Goal: Task Accomplishment & Management: Manage account settings

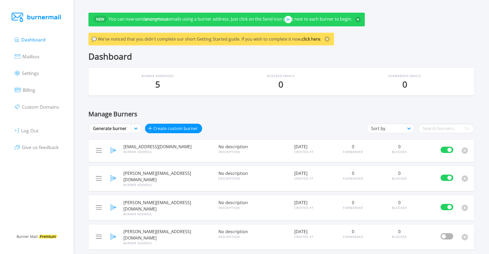
scroll to position [26, 0]
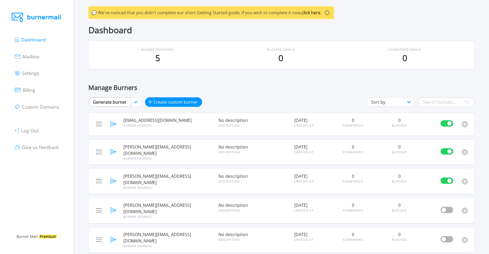
click at [126, 102] on link "Generate burner" at bounding box center [110, 101] width 43 height 9
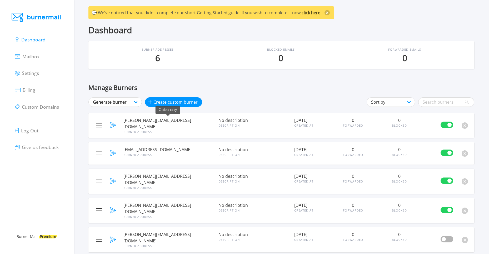
click at [173, 120] on span "[PERSON_NAME][EMAIL_ADDRESS][DOMAIN_NAME]" at bounding box center [168, 123] width 89 height 13
click at [143, 117] on span "[PERSON_NAME][EMAIL_ADDRESS][DOMAIN_NAME]" at bounding box center [168, 123] width 89 height 13
click at [119, 102] on link "Generate burner" at bounding box center [110, 101] width 43 height 9
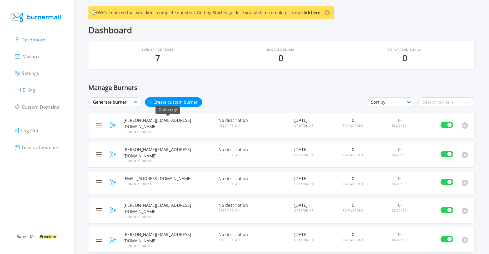
click at [166, 119] on span "[PERSON_NAME][EMAIL_ADDRESS][DOMAIN_NAME]" at bounding box center [168, 123] width 89 height 13
click at [28, 56] on span "Mailbox" at bounding box center [30, 56] width 17 height 6
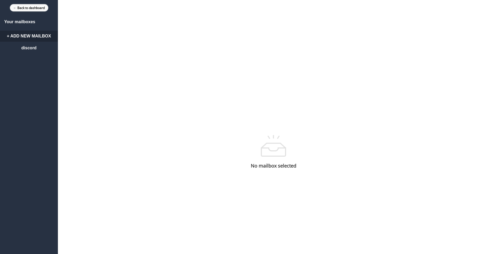
click at [38, 7] on link "← Back to dashboard" at bounding box center [29, 7] width 38 height 7
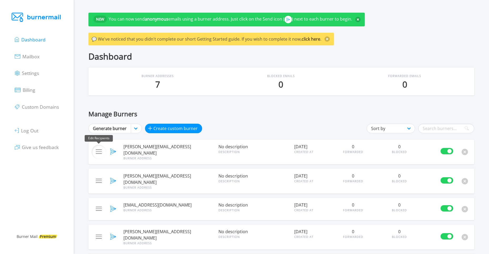
click at [96, 150] on img at bounding box center [99, 151] width 6 height 4
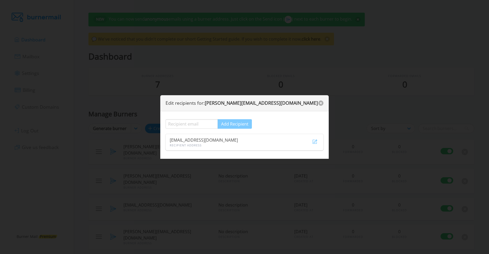
click at [321, 101] on button "close" at bounding box center [320, 102] width 5 height 5
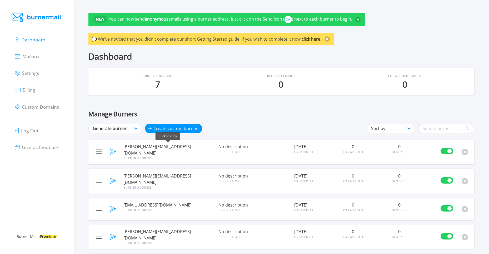
click at [172, 146] on span "aurelio.cae4945c@mailbeaver.net" at bounding box center [168, 149] width 89 height 13
click at [180, 146] on span "[PERSON_NAME][EMAIL_ADDRESS][DOMAIN_NAME]" at bounding box center [168, 149] width 89 height 13
click at [43, 88] on ul "Dashboard Mailbox Settings Billing Custom Domains Log Out Give us feedback" at bounding box center [37, 93] width 44 height 124
drag, startPoint x: 33, startPoint y: 89, endPoint x: 30, endPoint y: 89, distance: 2.9
click at [31, 90] on span "Billing" at bounding box center [29, 90] width 13 height 6
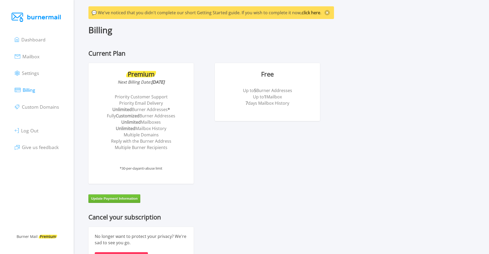
scroll to position [53, 0]
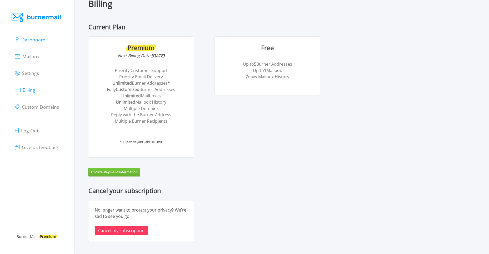
click at [37, 41] on span "Dashboard" at bounding box center [33, 39] width 24 height 6
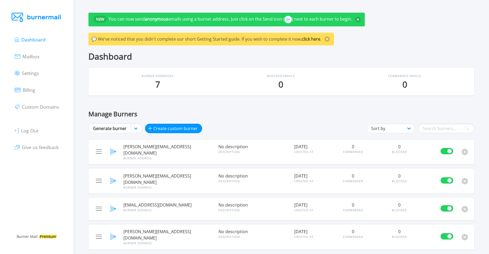
drag, startPoint x: 236, startPoint y: 166, endPoint x: 229, endPoint y: 164, distance: 6.7
click at [40, 148] on span "Give us feedback" at bounding box center [40, 147] width 37 height 6
click at [39, 68] on ul "Dashboard Mailbox Settings Billing Custom Domains Log Out Give us feedback" at bounding box center [37, 93] width 44 height 124
click at [34, 78] on ul "Dashboard Mailbox Settings Billing Custom Domains Log Out Give us feedback" at bounding box center [37, 93] width 44 height 124
click at [33, 72] on span "Settings" at bounding box center [30, 73] width 17 height 6
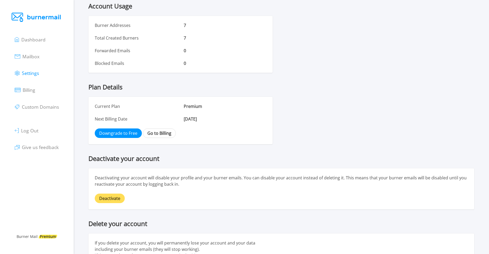
scroll to position [296, 0]
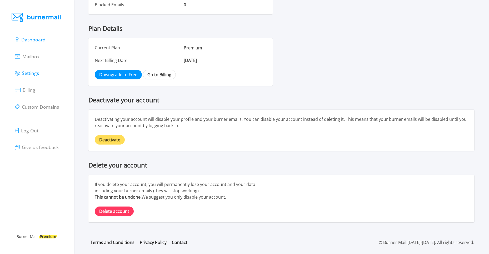
click at [34, 42] on span "Dashboard" at bounding box center [33, 39] width 24 height 6
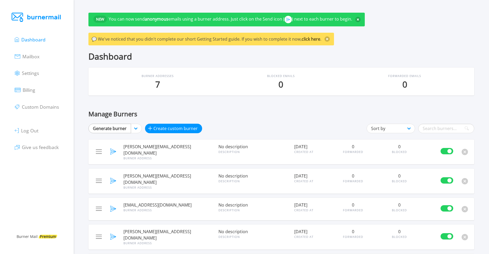
click at [121, 133] on link "Generate burner" at bounding box center [110, 128] width 43 height 9
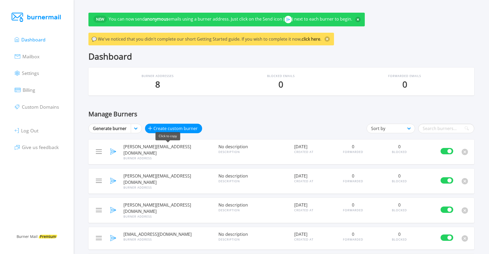
click at [161, 144] on span "aletha.43db1ae4@mailbeaver.net" at bounding box center [168, 149] width 89 height 13
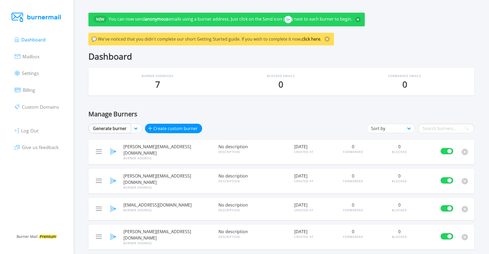
click at [111, 127] on link "Generate burner" at bounding box center [110, 128] width 43 height 9
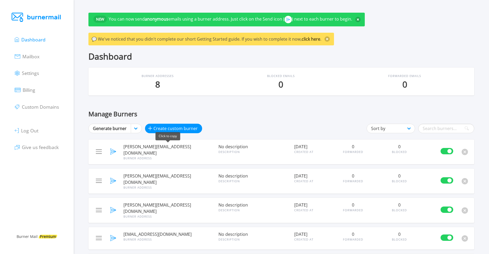
click at [150, 144] on span "[PERSON_NAME][EMAIL_ADDRESS][DOMAIN_NAME]" at bounding box center [168, 149] width 89 height 13
